Goal: Information Seeking & Learning: Understand process/instructions

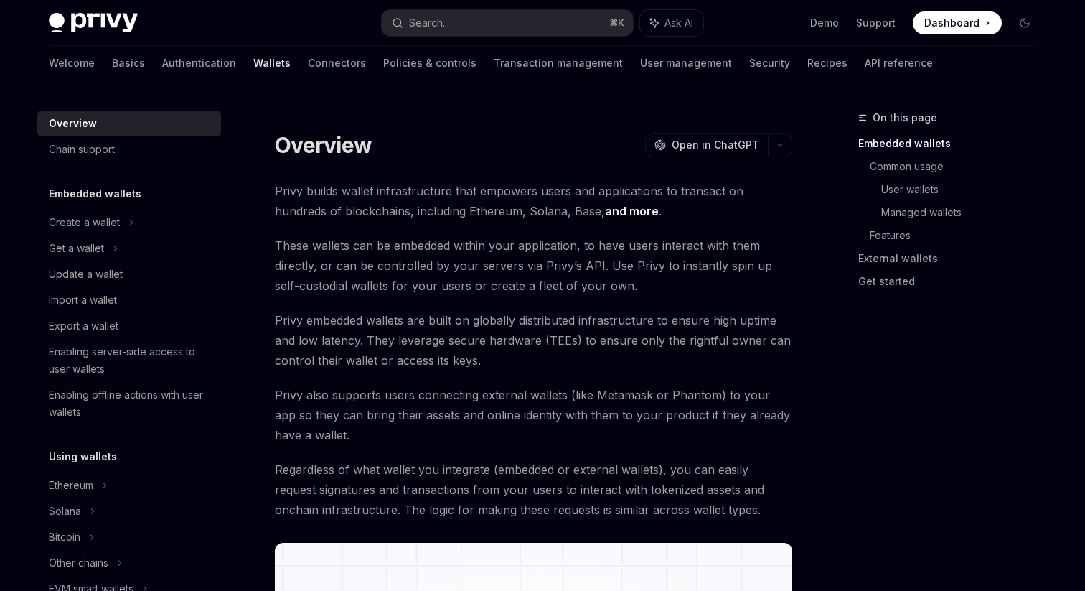
click at [978, 19] on span "Dashboard" at bounding box center [952, 23] width 55 height 14
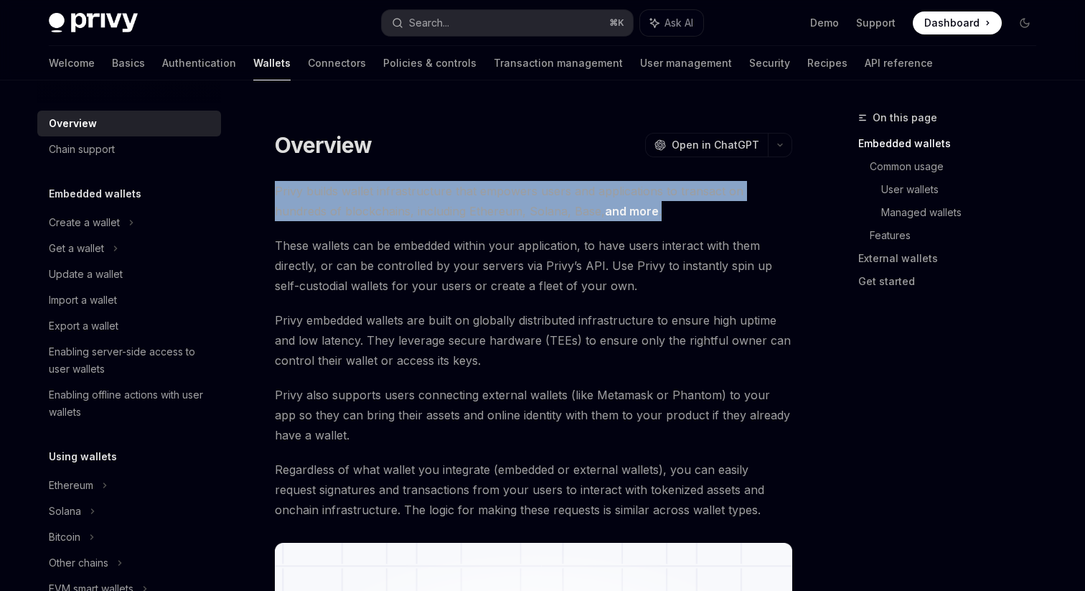
drag, startPoint x: 794, startPoint y: 210, endPoint x: 803, endPoint y: 132, distance: 78.1
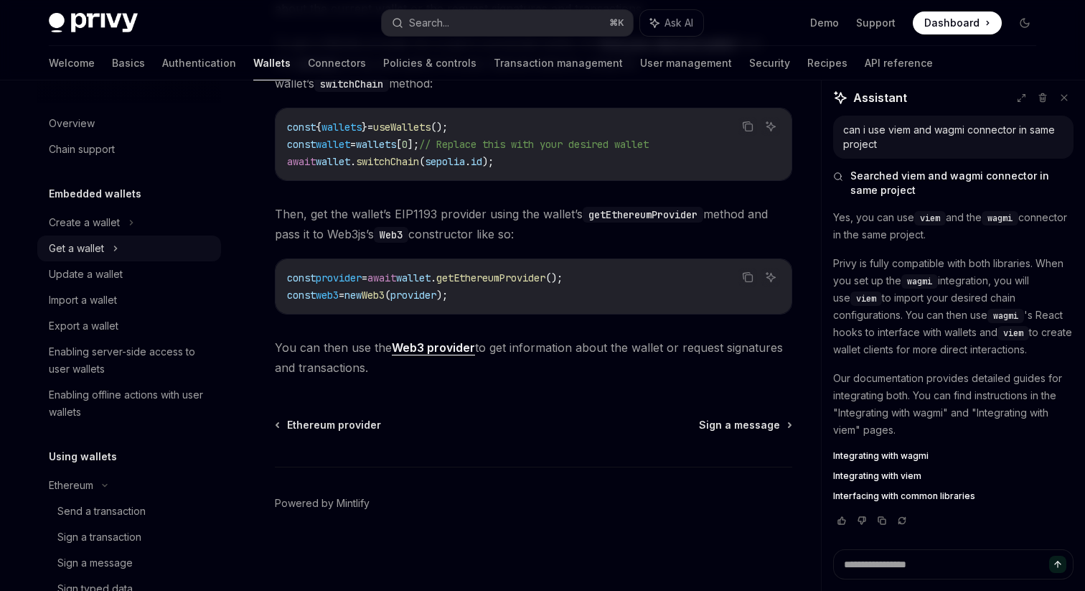
click at [116, 253] on icon at bounding box center [116, 248] width 6 height 17
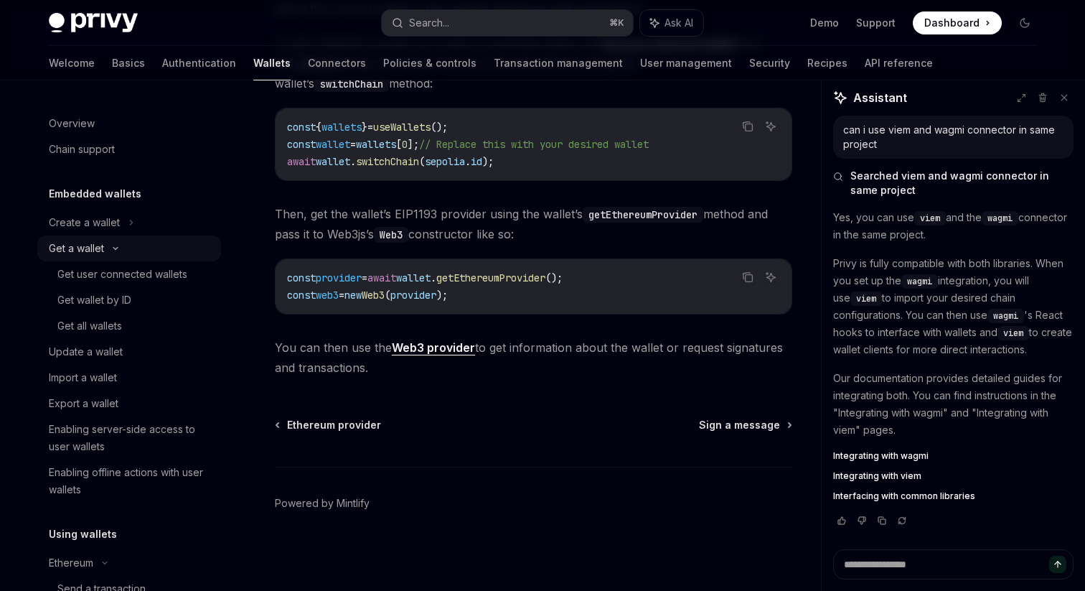
type textarea "*"
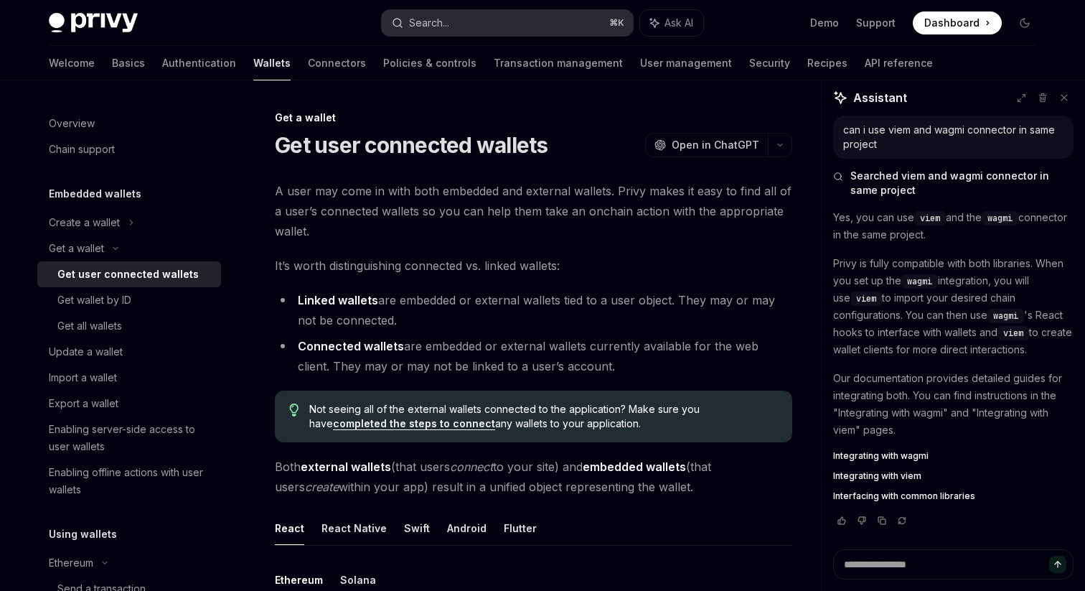
click at [538, 29] on button "Search... ⌘ K" at bounding box center [507, 23] width 251 height 26
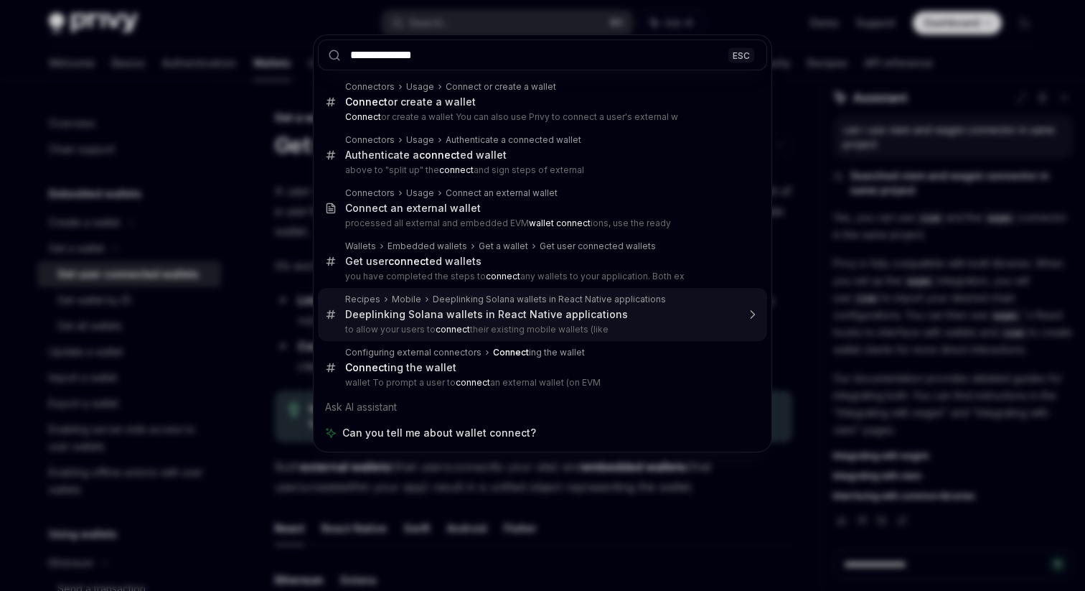
type input "**********"
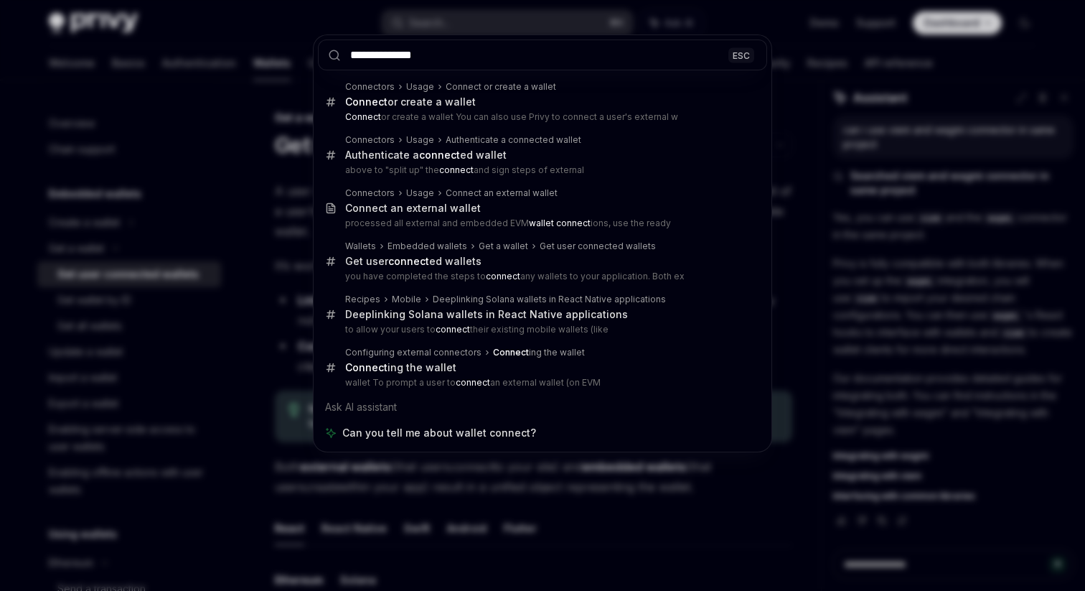
click at [182, 305] on div "**********" at bounding box center [542, 295] width 1085 height 591
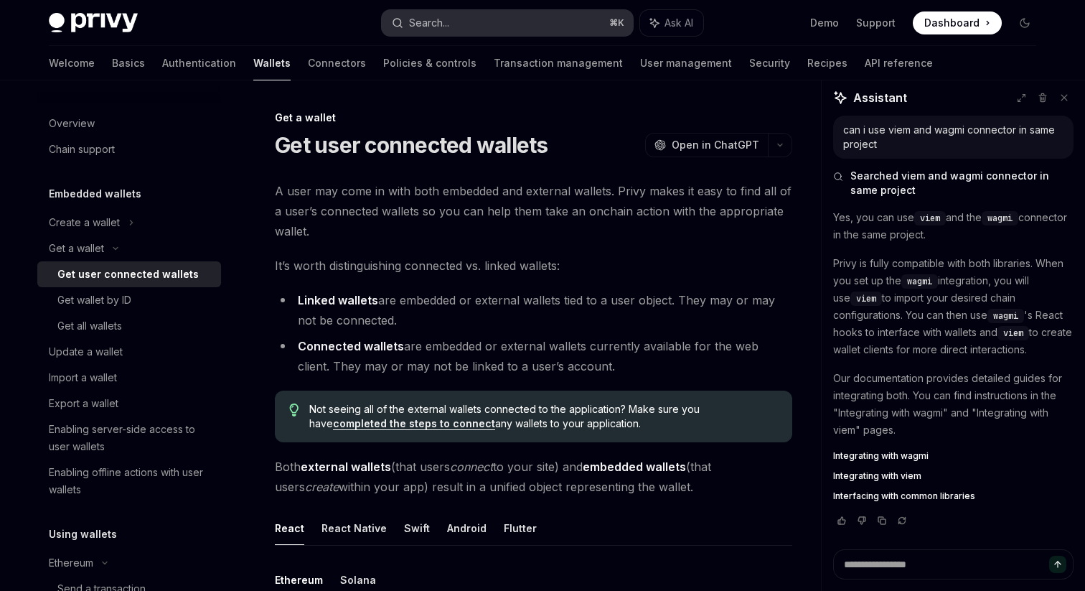
click at [436, 21] on div "Search..." at bounding box center [429, 22] width 40 height 17
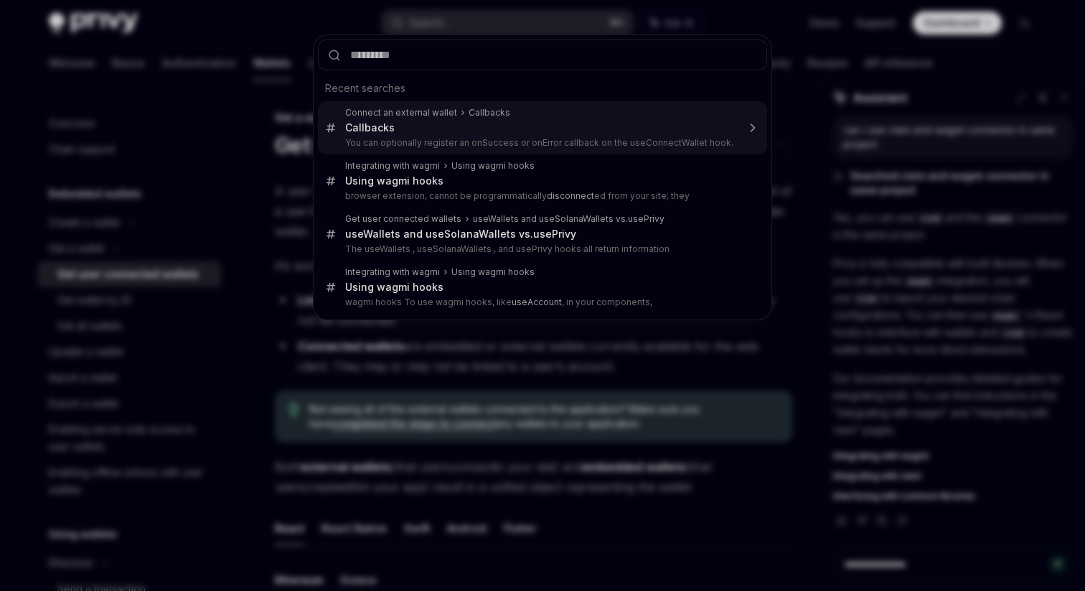
click at [218, 131] on div "Recent searches Connect an external wallet Callback s Callback s You can option…" at bounding box center [542, 295] width 1085 height 591
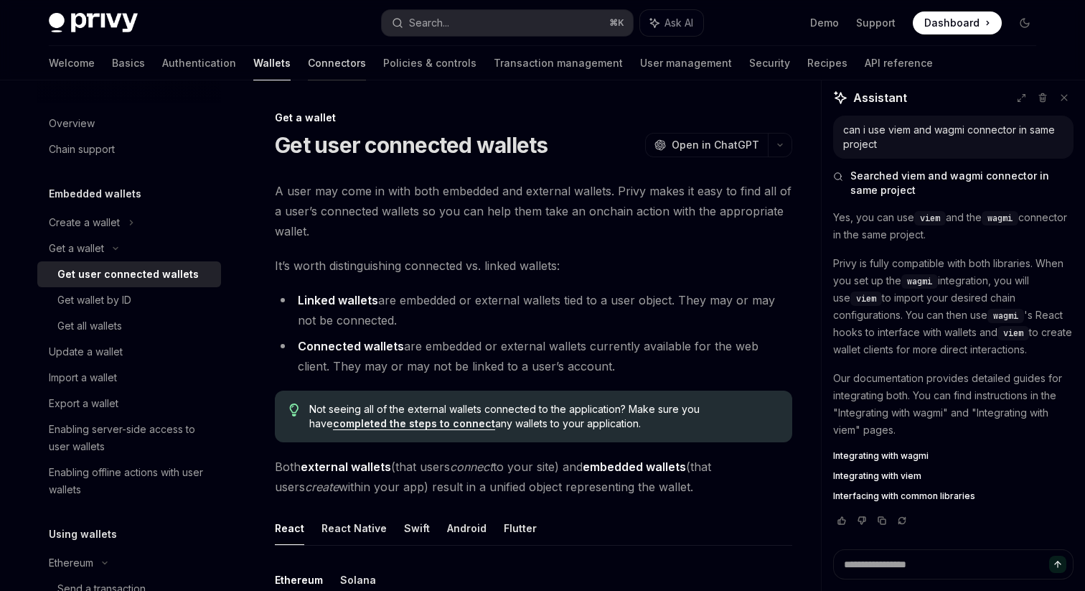
click at [308, 56] on link "Connectors" at bounding box center [337, 63] width 58 height 34
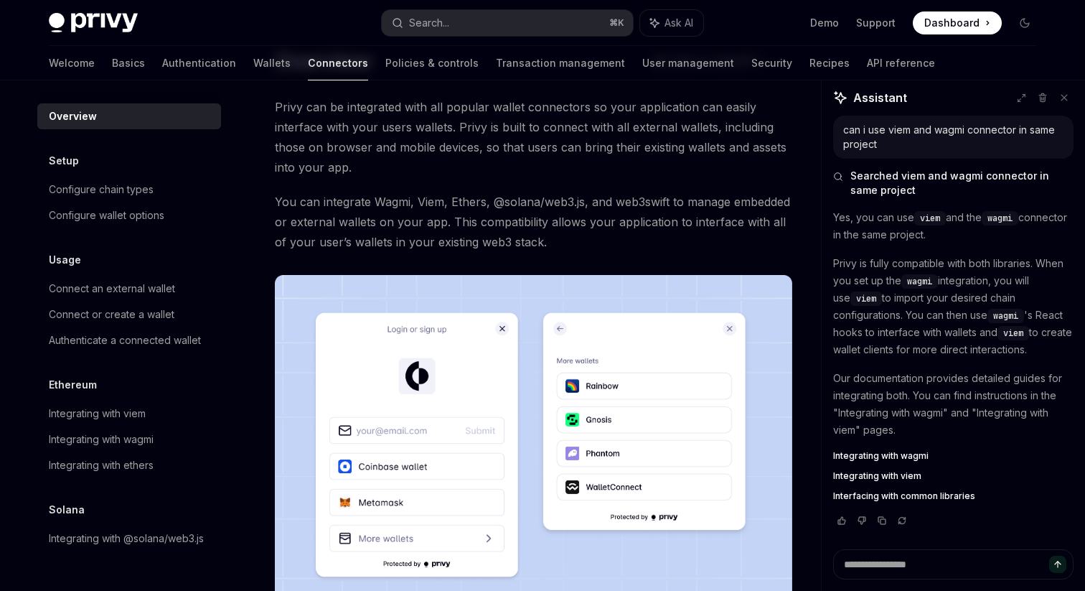
scroll to position [66, 0]
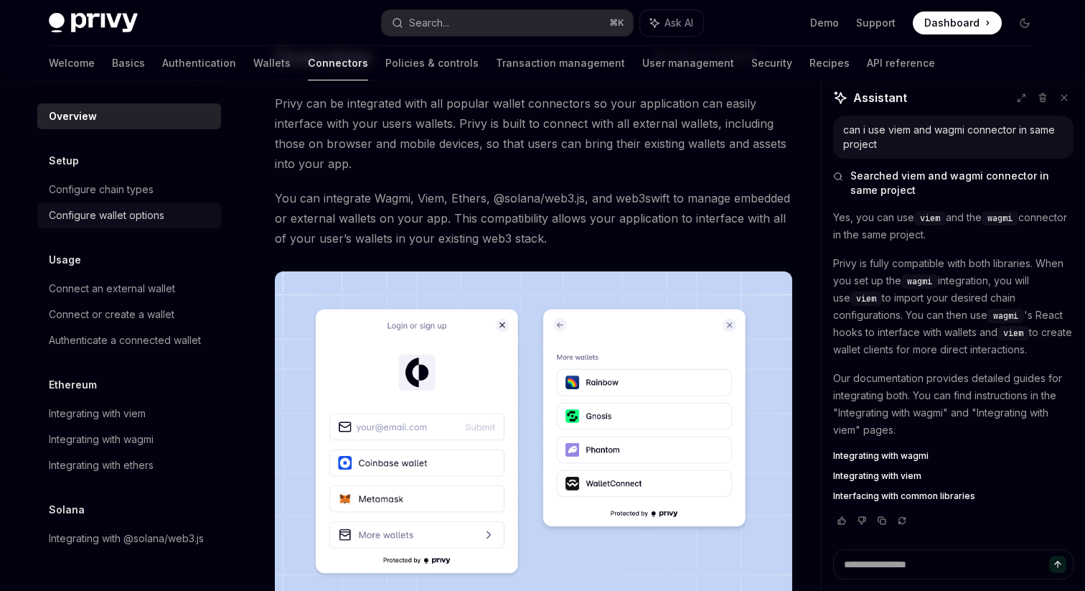
click at [135, 211] on div "Configure wallet options" at bounding box center [107, 215] width 116 height 17
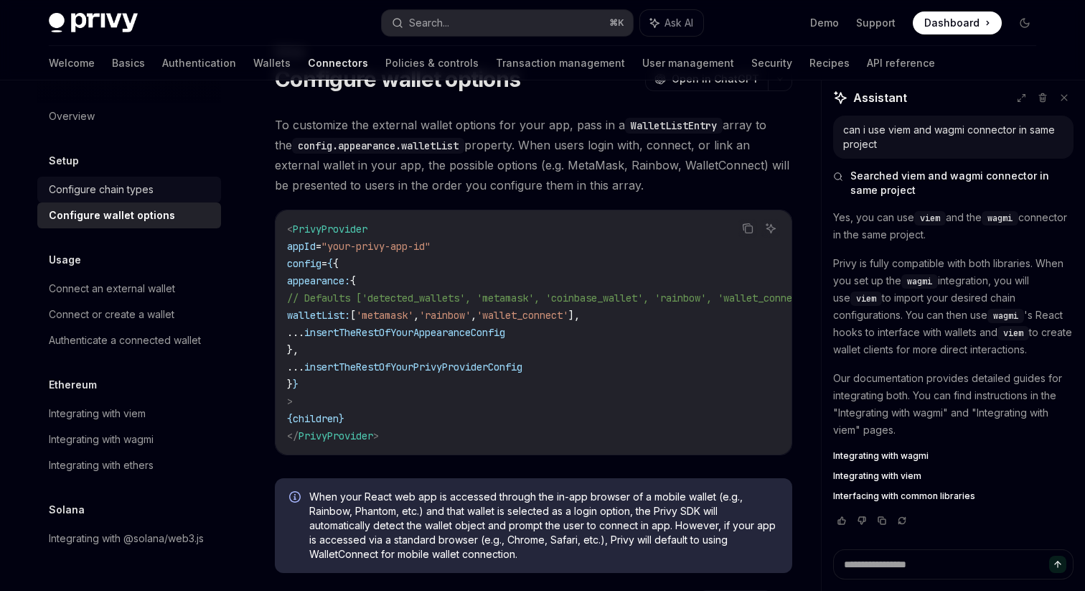
click at [132, 195] on div "Configure chain types" at bounding box center [101, 189] width 105 height 17
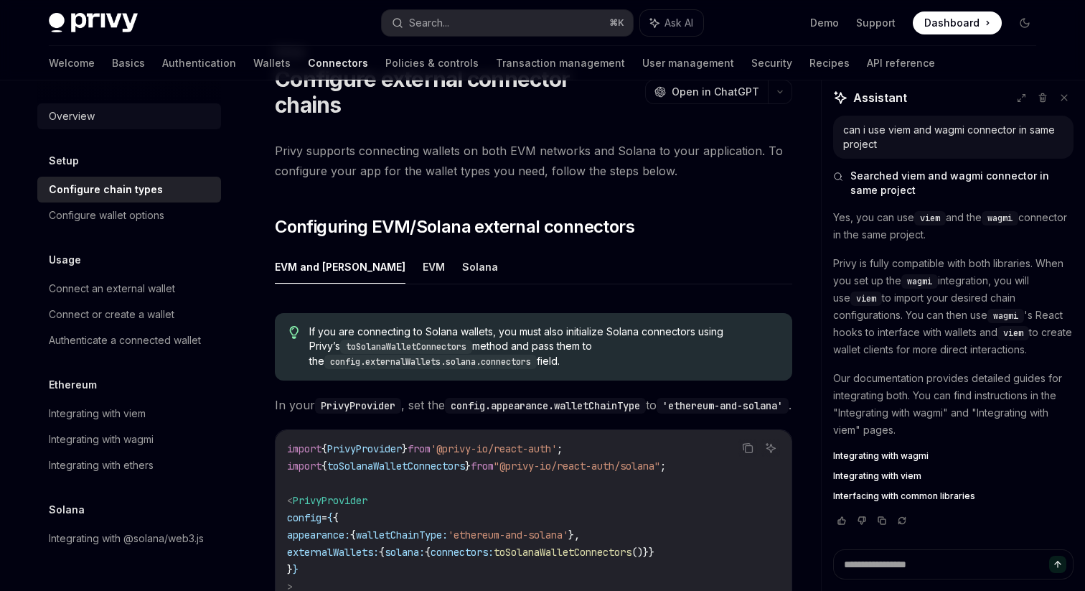
click at [105, 116] on div "Overview" at bounding box center [131, 116] width 164 height 17
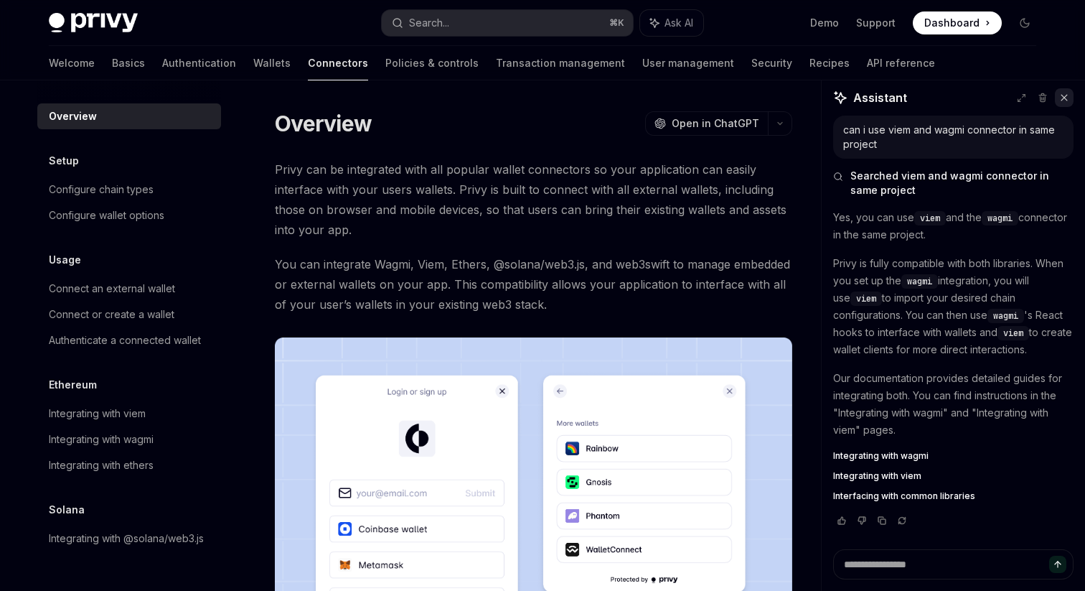
click at [1057, 99] on button at bounding box center [1064, 97] width 19 height 19
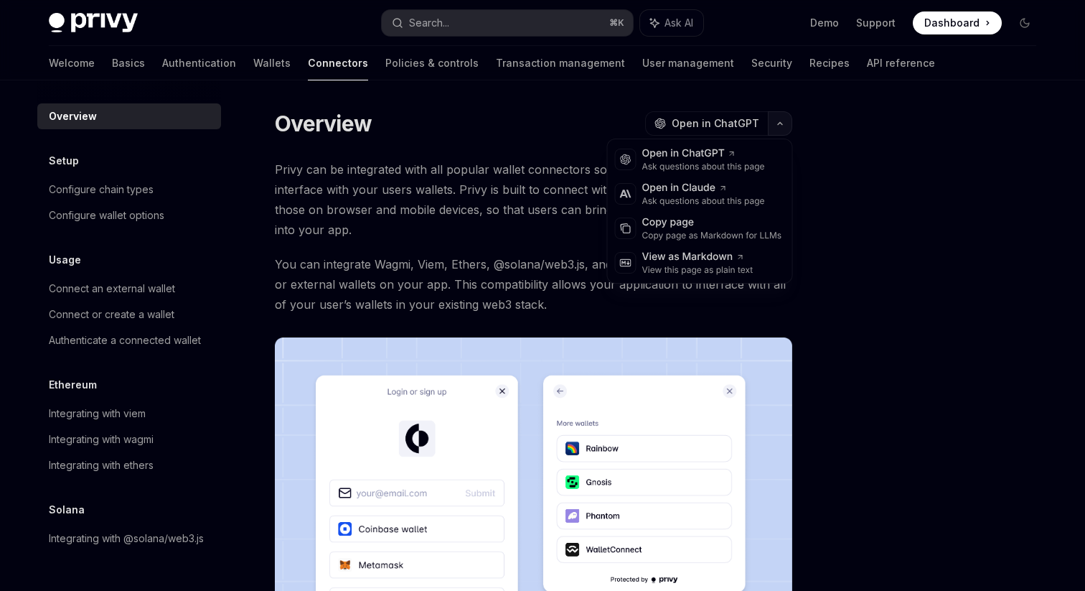
click at [782, 123] on icon "button" at bounding box center [780, 124] width 17 height 6
click at [785, 124] on icon "button" at bounding box center [780, 124] width 17 height 6
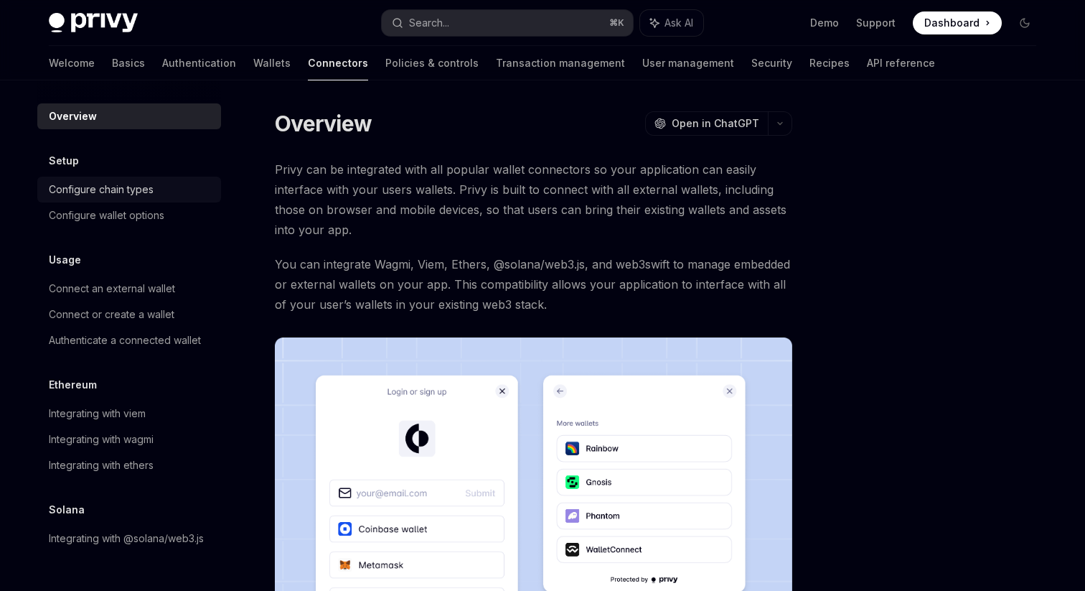
click at [118, 193] on div "Configure chain types" at bounding box center [101, 189] width 105 height 17
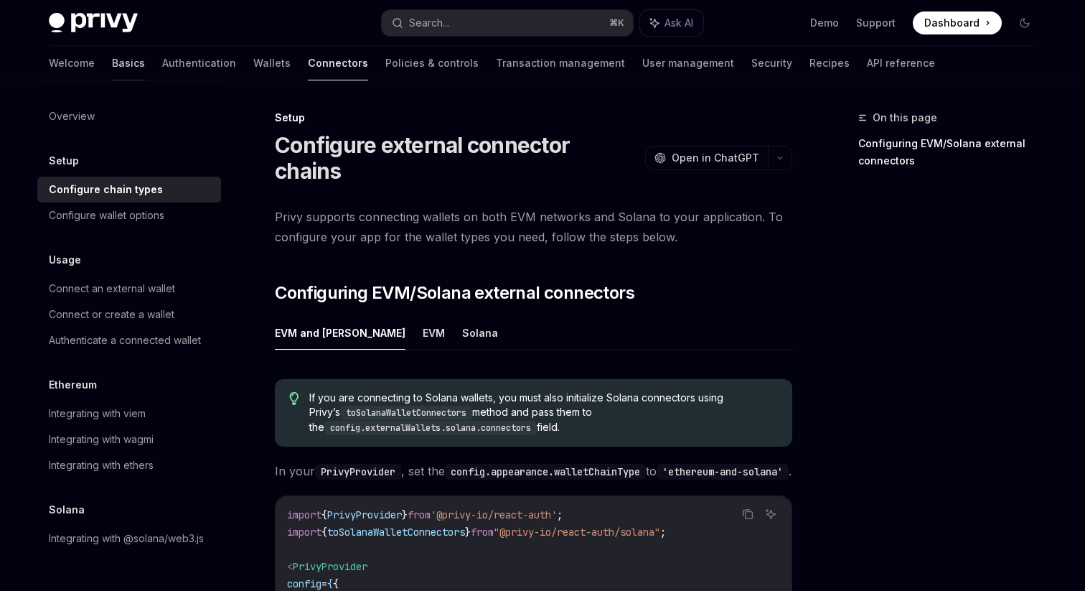
click at [112, 63] on link "Basics" at bounding box center [128, 63] width 33 height 34
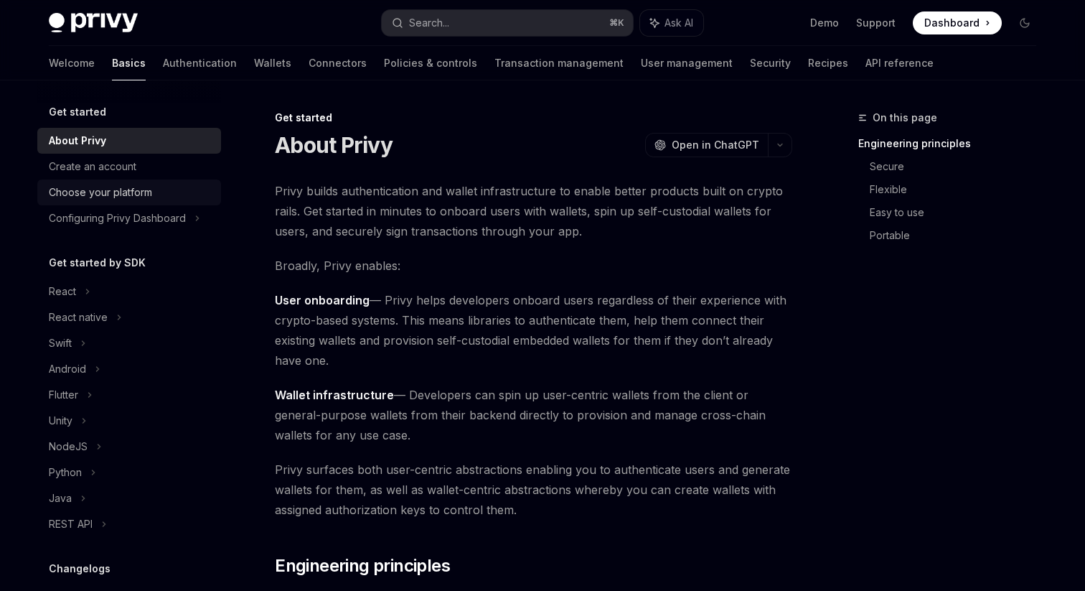
click at [123, 189] on div "Choose your platform" at bounding box center [100, 192] width 103 height 17
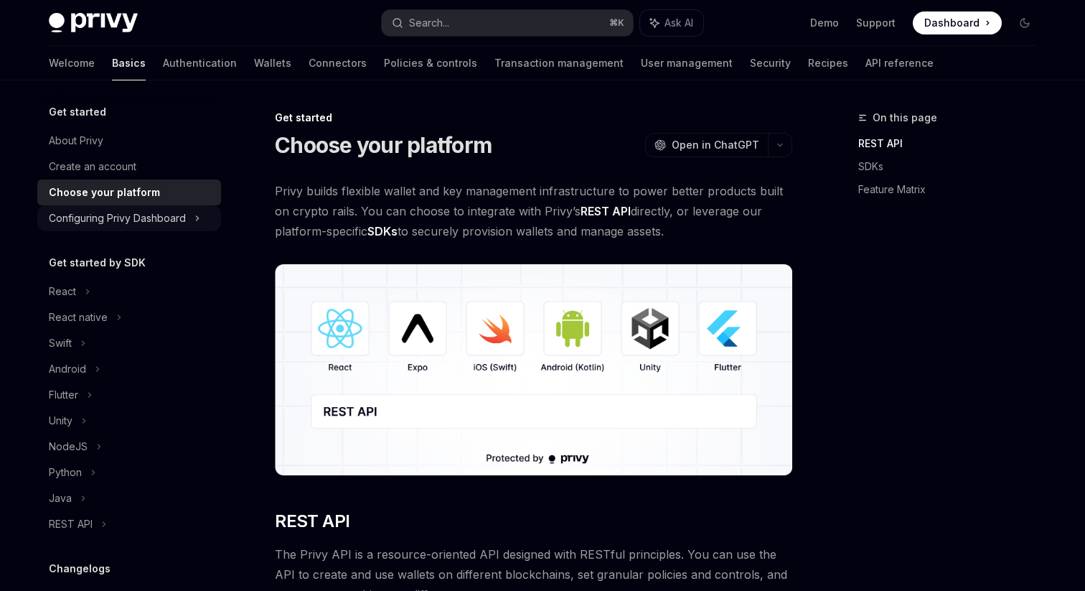
click at [139, 212] on div "Configuring Privy Dashboard" at bounding box center [117, 218] width 137 height 17
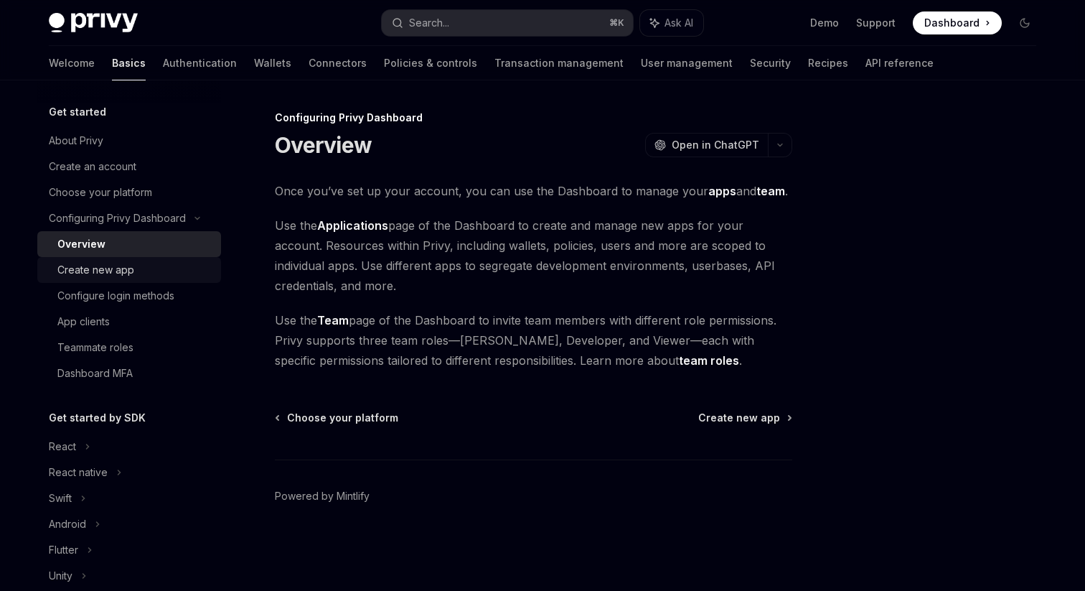
click at [144, 258] on link "Create new app" at bounding box center [129, 270] width 184 height 26
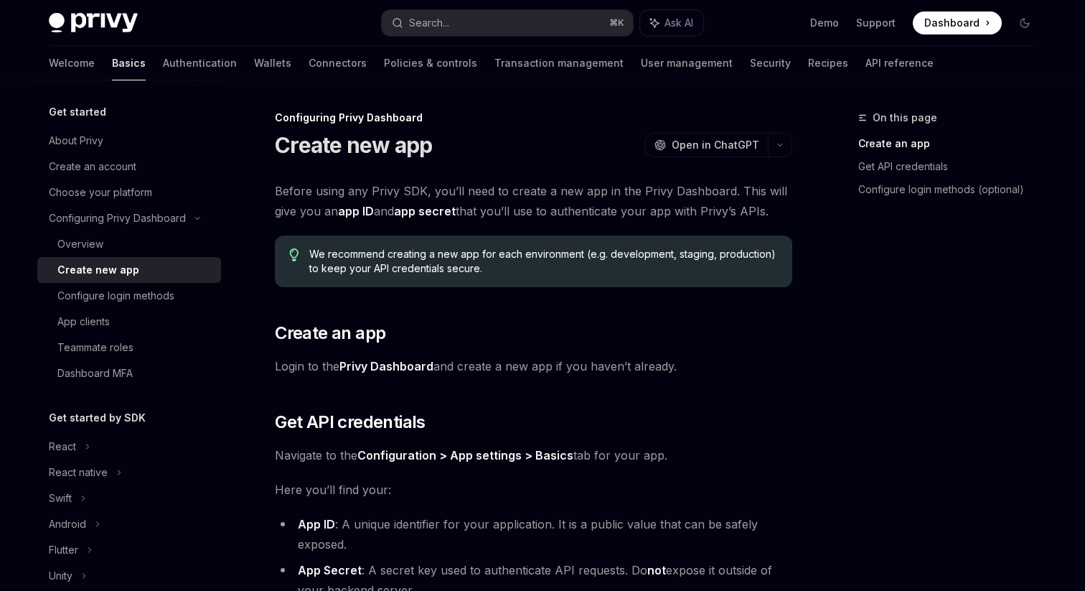
click at [144, 271] on div "Create new app" at bounding box center [134, 269] width 155 height 17
click at [144, 284] on link "Configure login methods" at bounding box center [129, 296] width 184 height 26
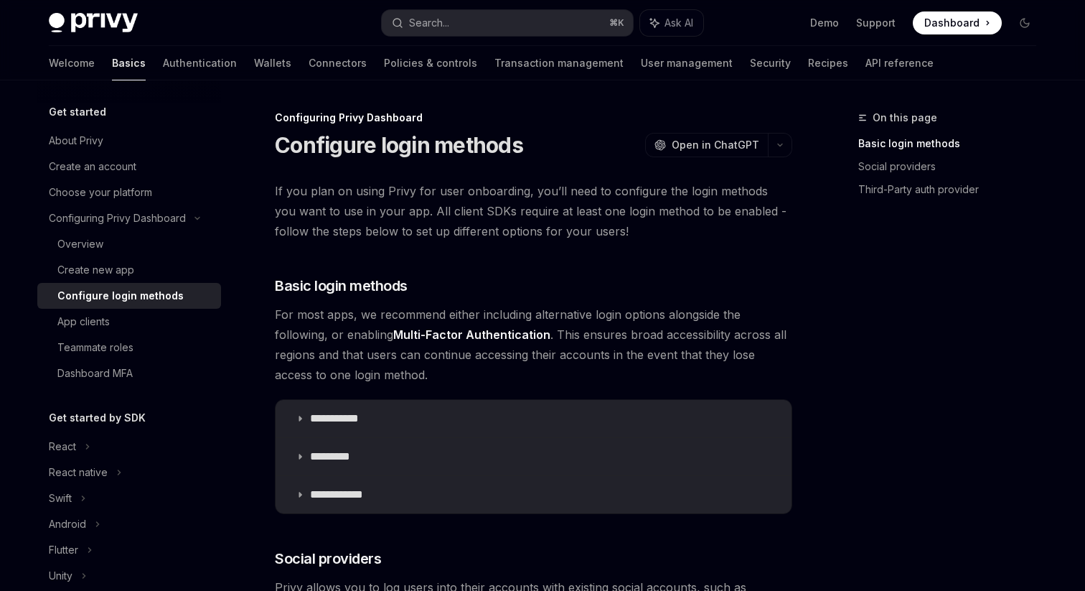
click at [142, 302] on div "Configure login methods" at bounding box center [120, 295] width 126 height 17
type textarea "*"
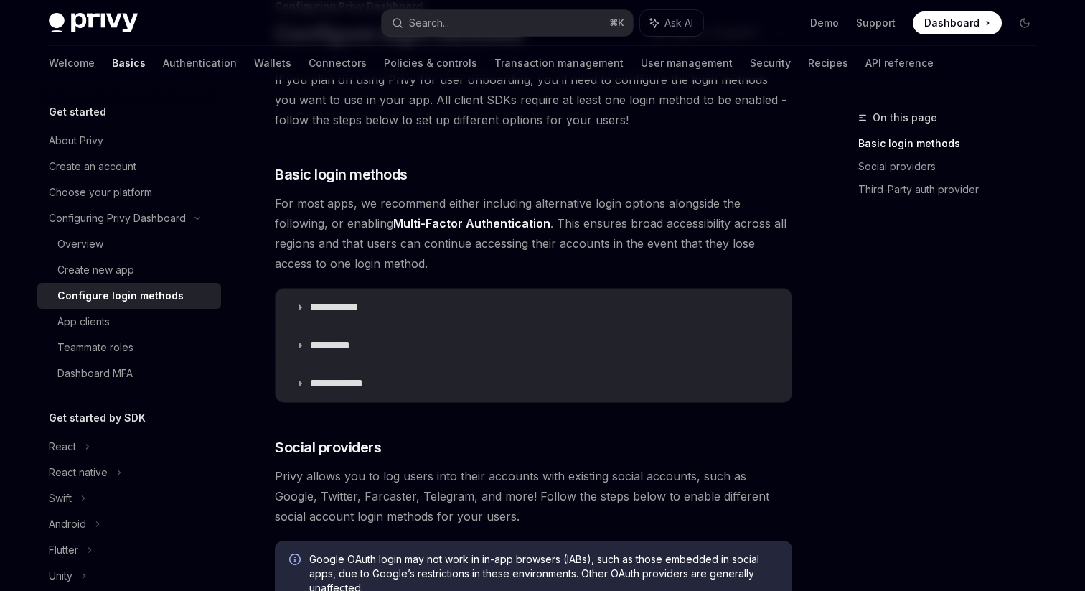
scroll to position [115, 0]
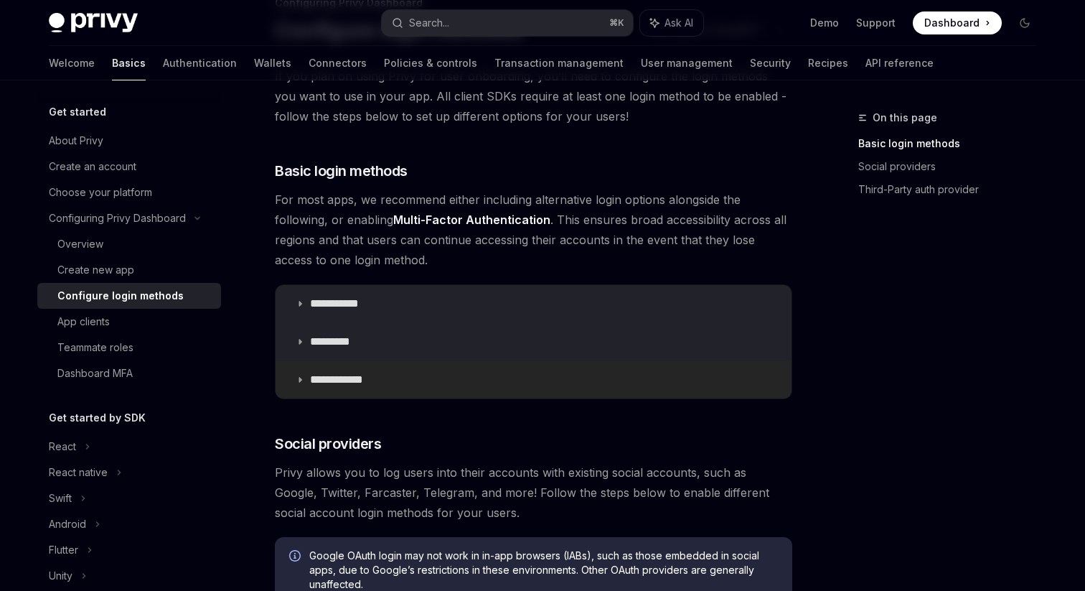
click at [298, 392] on summary "**********" at bounding box center [534, 379] width 516 height 37
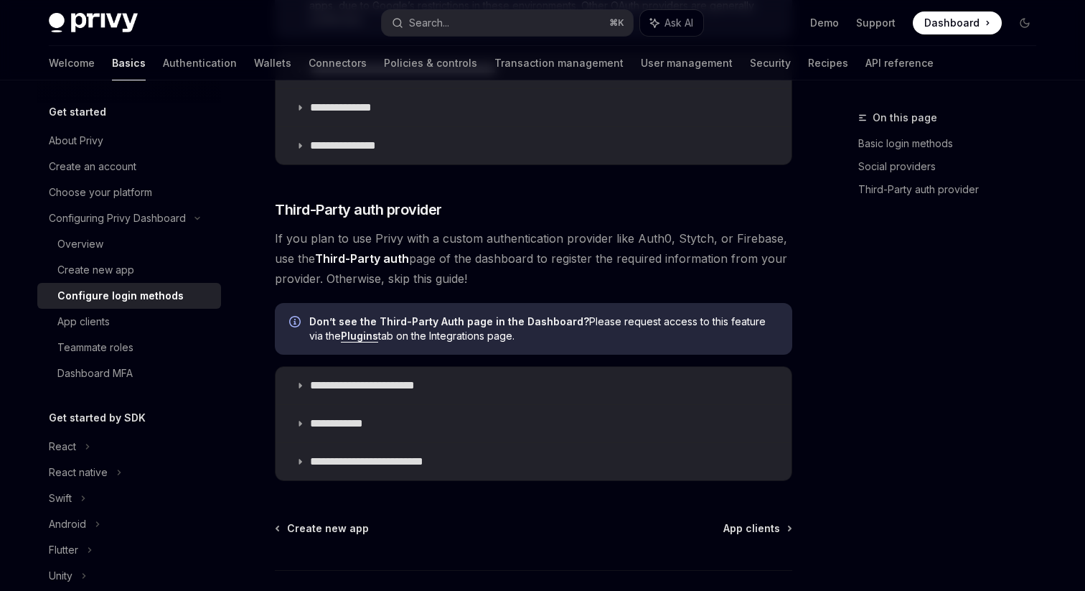
scroll to position [1093, 0]
